Goal: Answer question/provide support

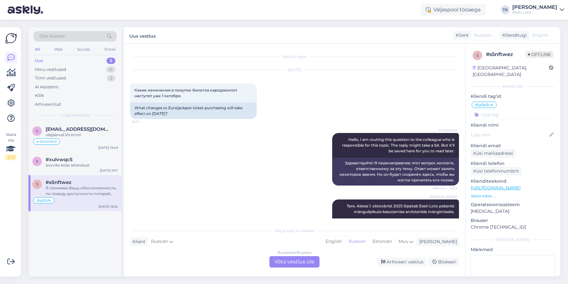
scroll to position [355, 0]
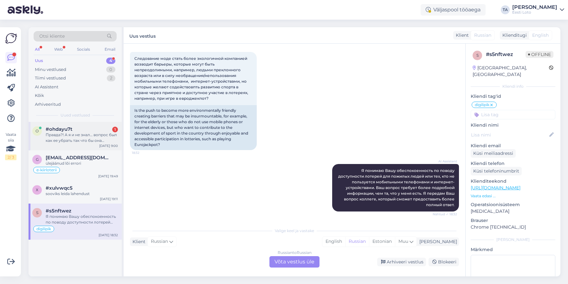
click at [80, 132] on div "Правда?! А я и не знал… вопрос был как ее убрать так что бы она постоянно не вы…" at bounding box center [82, 137] width 72 height 11
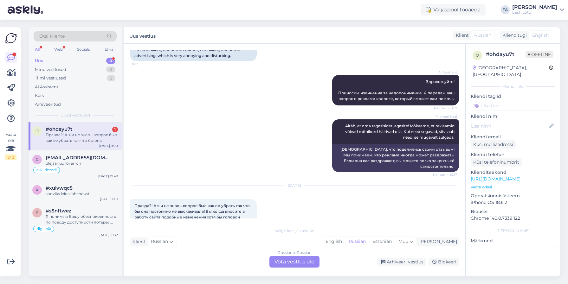
scroll to position [236, 0]
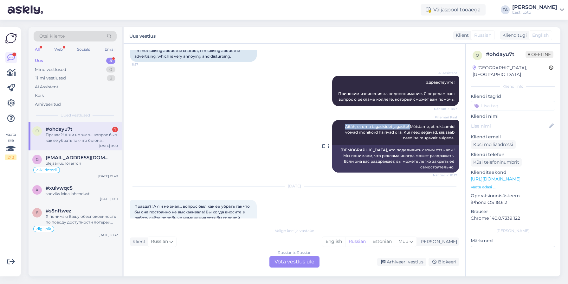
drag, startPoint x: 409, startPoint y: 127, endPoint x: 347, endPoint y: 127, distance: 62.1
click at [341, 127] on div "Pillemari Paal Aitäh, et oma tagasisidet jagasite! Mõistame, et reklaamid võiva…" at bounding box center [395, 132] width 127 height 25
copy span "Aitäh, et oma tagasisidet jagasite!"
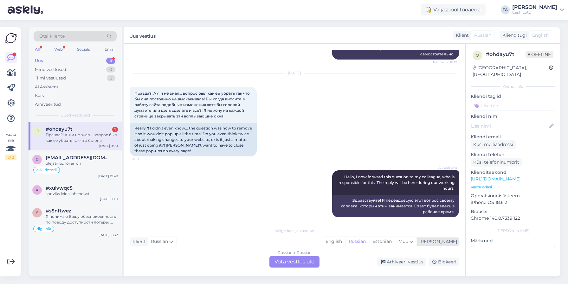
click at [449, 244] on div "[PERSON_NAME]" at bounding box center [437, 242] width 40 height 7
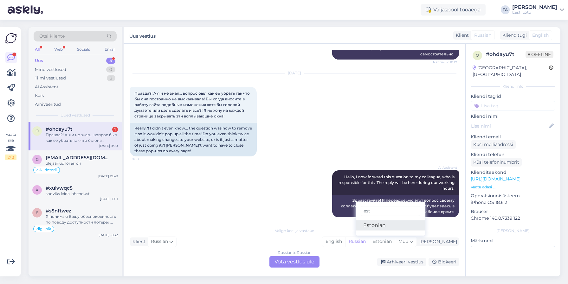
type input "est"
click at [390, 227] on link "Estonian" at bounding box center [390, 225] width 70 height 10
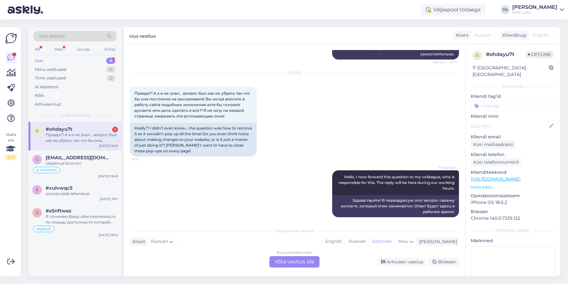
click at [292, 260] on div "Russian to Estonian Võta vestlus üle" at bounding box center [294, 261] width 50 height 11
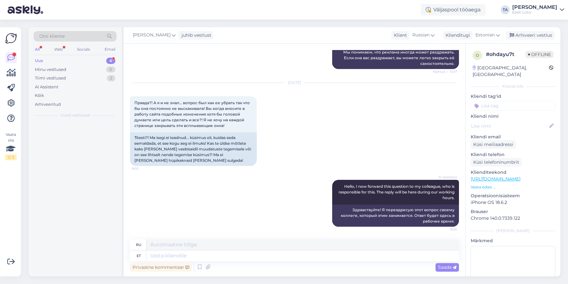
scroll to position [334, 0]
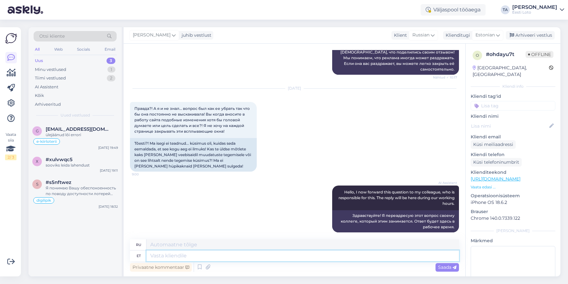
click at [161, 256] on textarea at bounding box center [302, 256] width 312 height 11
paste textarea "Aitäh, et oma tagasisidet jagasite!"
type textarea "Aitäh, et oma tagasisidet jagasite!"
type textarea "[DEMOGRAPHIC_DATA], что поделились своим отзывом!"
click at [163, 257] on textarea "Aitäh, et oma tagasisidet jagasite!" at bounding box center [302, 256] width 312 height 11
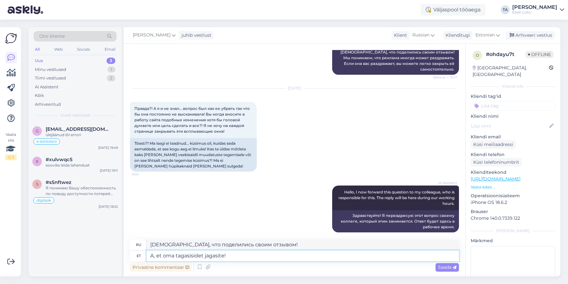
type textarea ", et oma tagasisidet jagasite!"
type textarea "за то, что поделились своим отзывом!"
type textarea "Tä, et oma tagasisidet jagasite!"
type textarea "[DEMOGRAPHIC_DATA], что поделились своим отзывом!"
click at [250, 258] on textarea "Täname, et oma tagasisidet jagasite!" at bounding box center [302, 256] width 312 height 11
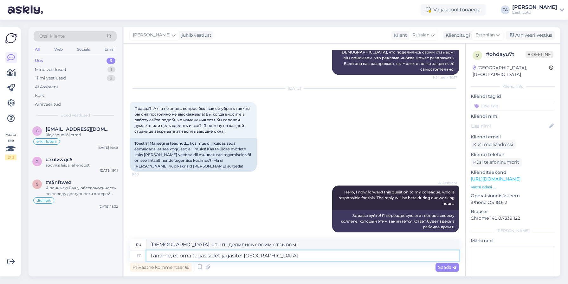
type textarea "Täname, et oma tagasisidet jagasite! Edastame"
type textarea "[DEMOGRAPHIC_DATA] за ваш отзыв! Мы перешлём его вам."
type textarea "Täname, et oma tagasisidet jagasite! Edastame Teie"
type textarea "[DEMOGRAPHIC_DATA] за ваш отзыв! Мы передадим его"
type textarea "Täname, et oma tagasisidet jagasite! Edastame [PERSON_NAME] tagasiside"
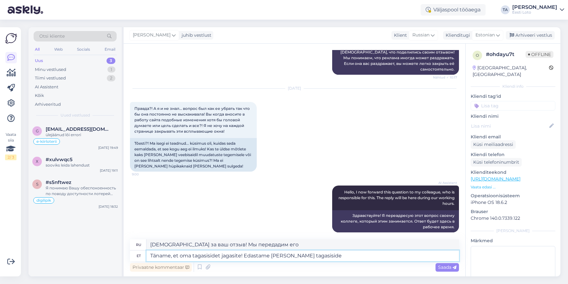
type textarea "[DEMOGRAPHIC_DATA] за ваш отзыв! Мы передадим его нашим коллегам."
type textarea "Täname, et oma tagasisidet jagasite! Edastame [PERSON_NAME] tagasiside meie a"
type textarea "[DEMOGRAPHIC_DATA] за ваш отзыв! Мы передадим его нашим"
type textarea "Täname, et oma tagasisidet jagasite! Edastame [PERSON_NAME] tagasiside meie are…"
type textarea "[DEMOGRAPHIC_DATA] за ваш отзыв! Мы передадим его нашей команде разработчиков."
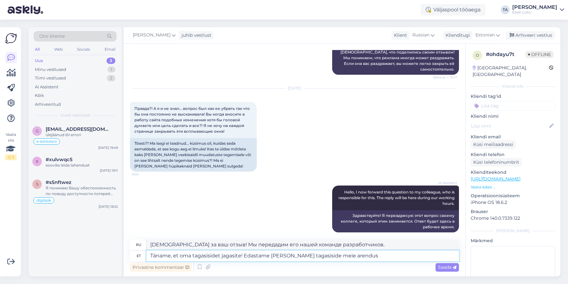
type textarea "Täname, et oma tagasisidet jagasite! Edastame [PERSON_NAME] tagasiside meie are…"
drag, startPoint x: 351, startPoint y: 256, endPoint x: 137, endPoint y: 258, distance: 213.8
click at [146, 258] on textarea "Täname, et oma tagasisidet jagasite! Edastame [PERSON_NAME] tagasiside meie are…" at bounding box center [302, 256] width 312 height 11
paste textarea "Täname põhjaliku tagasisisde eest, edastasime need meie arendustiimile. Kõiki m…"
type textarea "Täname põhjaliku tagasisisde eest, edastasime need meie arendustiimile. Kõiki m…"
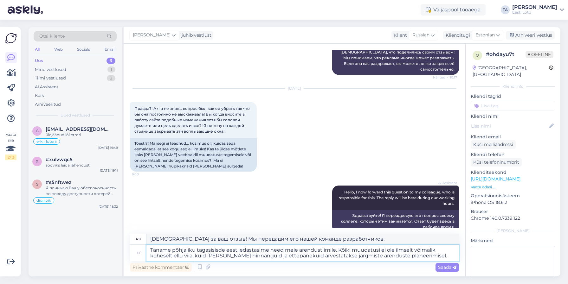
type textarea "Благодарим вас за подробный отзыв. Мы передали его нашей команде разработчиков.…"
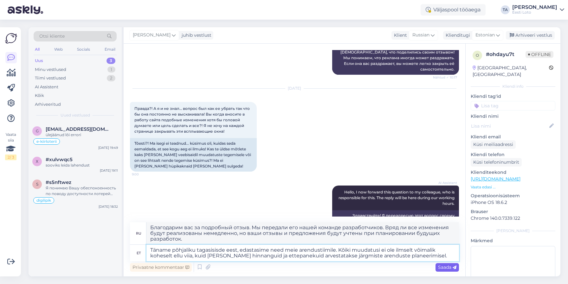
type textarea "Täname põhjaliku tagasisisde eest, edastasime need meie arendustiimile. Kõiki m…"
click at [446, 267] on span "Saada" at bounding box center [447, 268] width 18 height 6
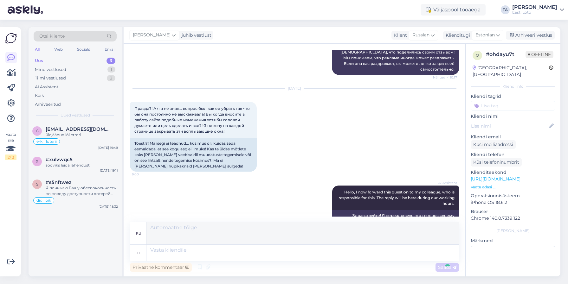
scroll to position [412, 0]
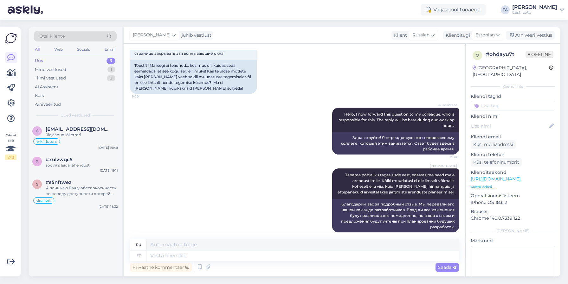
click at [493, 101] on input at bounding box center [512, 106] width 85 height 10
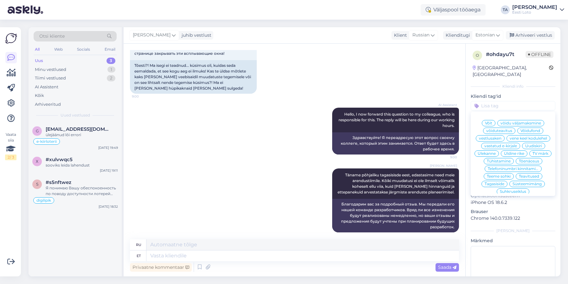
scroll to position [2, 0]
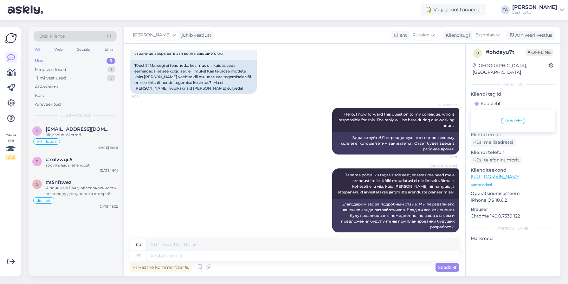
type input "koduleht"
click at [514, 119] on span "Koduleht" at bounding box center [513, 121] width 18 height 4
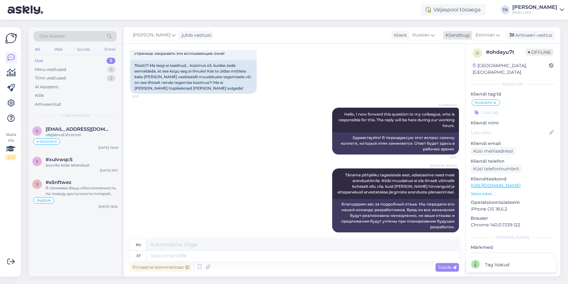
drag, startPoint x: 528, startPoint y: 36, endPoint x: 525, endPoint y: 39, distance: 3.6
click at [528, 36] on div "Arhiveeri vestlus" at bounding box center [530, 35] width 49 height 9
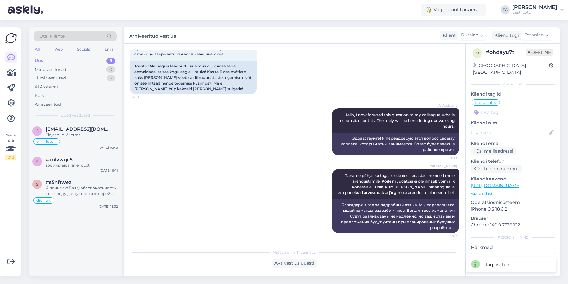
scroll to position [405, 0]
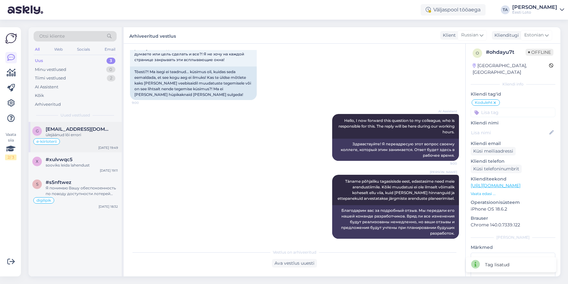
click at [69, 129] on span "[EMAIL_ADDRESS][DOMAIN_NAME]" at bounding box center [79, 129] width 66 height 6
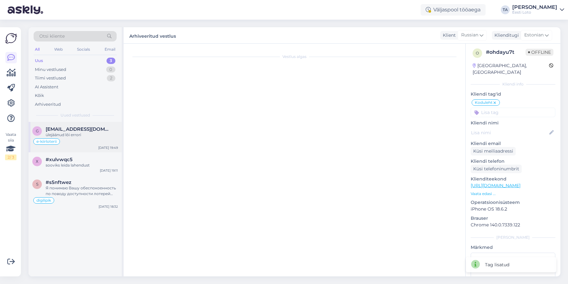
scroll to position [871, 0]
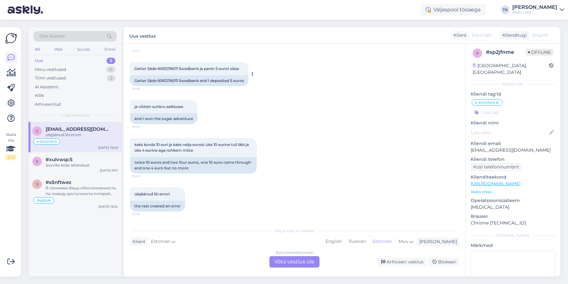
click at [167, 68] on span "Getter Säde 60612116011 Swedbank ja panin 5 eurot sisse" at bounding box center [186, 68] width 105 height 5
copy span "60612116011"
click at [53, 162] on span "#xulvwqc5" at bounding box center [59, 160] width 27 height 6
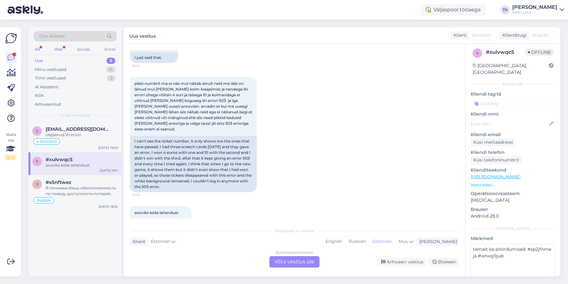
scroll to position [381, 0]
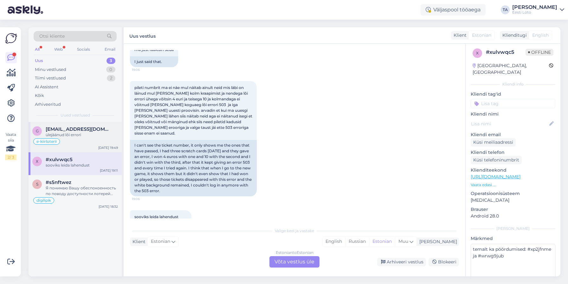
click at [78, 135] on div "ülejäänud lõi errori" at bounding box center [82, 135] width 72 height 6
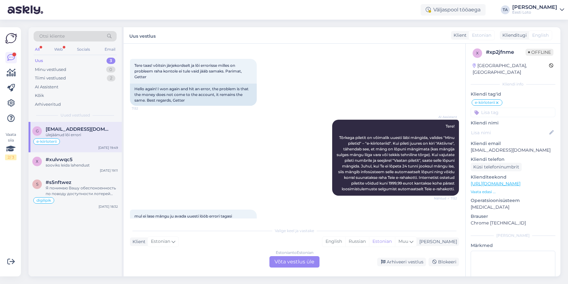
scroll to position [0, 0]
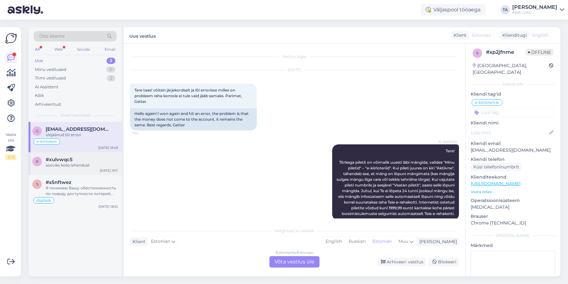
click at [71, 161] on span "#xulvwqc5" at bounding box center [59, 160] width 27 height 6
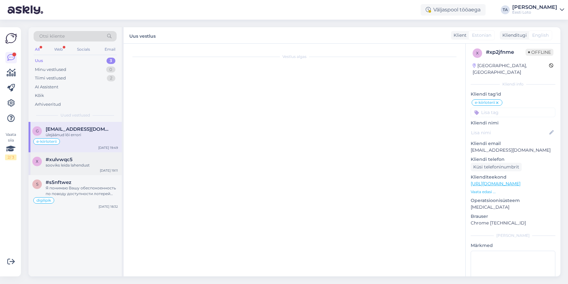
scroll to position [399, 0]
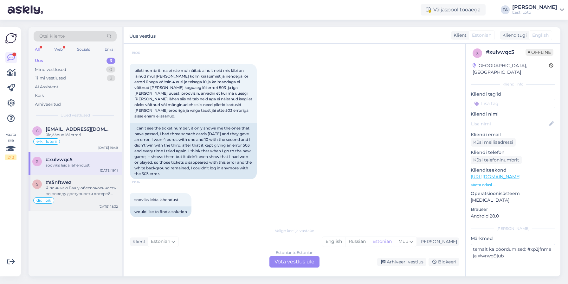
click at [70, 192] on div "Я понимаю Вашу обеспокоенность по поводу доступности лотерей для пожилых людей …" at bounding box center [82, 190] width 72 height 11
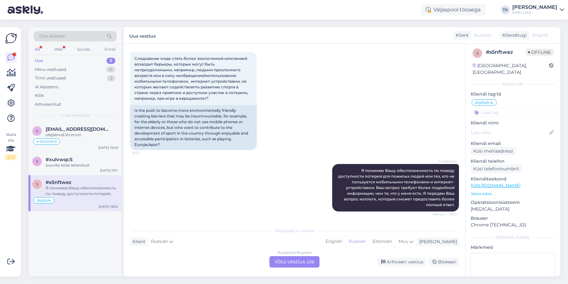
scroll to position [354, 0]
